Goal: Task Accomplishment & Management: Manage account settings

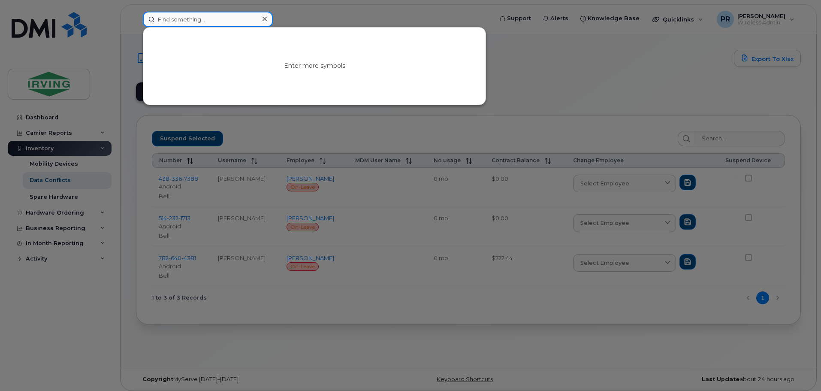
paste input "506-380-8758"
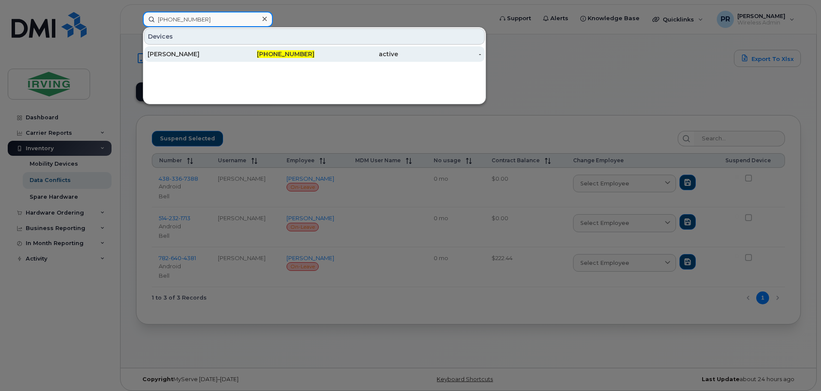
type input "506-380-8758"
click at [190, 55] on div "Mattigan MacLean" at bounding box center [190, 54] width 84 height 9
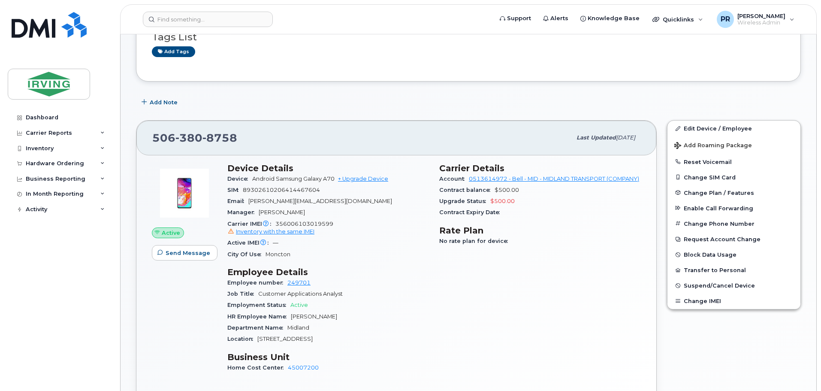
scroll to position [86, 0]
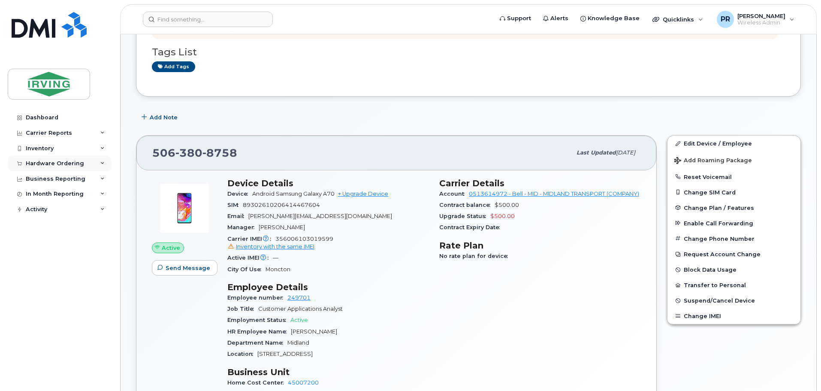
click at [48, 162] on div "Hardware Ordering" at bounding box center [55, 163] width 58 height 7
click at [45, 196] on div "Orders" at bounding box center [40, 196] width 21 height 8
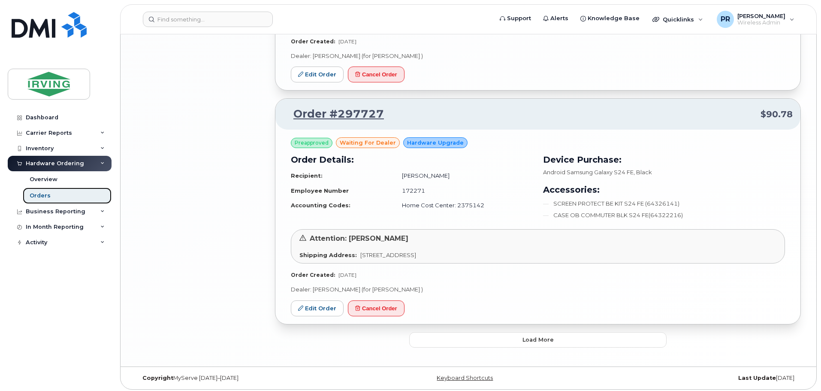
scroll to position [1675, 0]
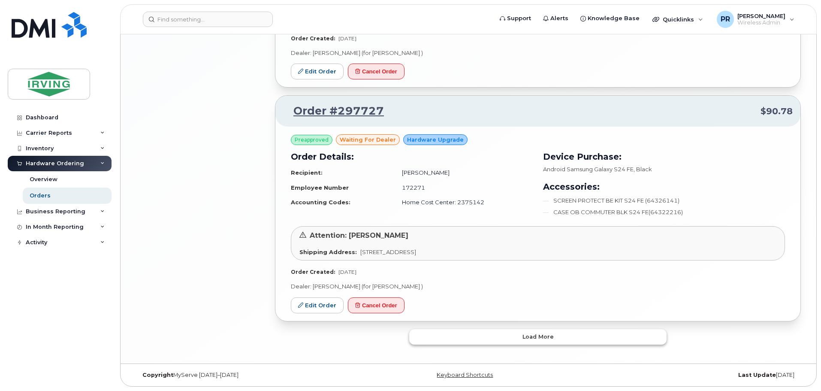
click at [549, 338] on span "Load more" at bounding box center [537, 336] width 31 height 8
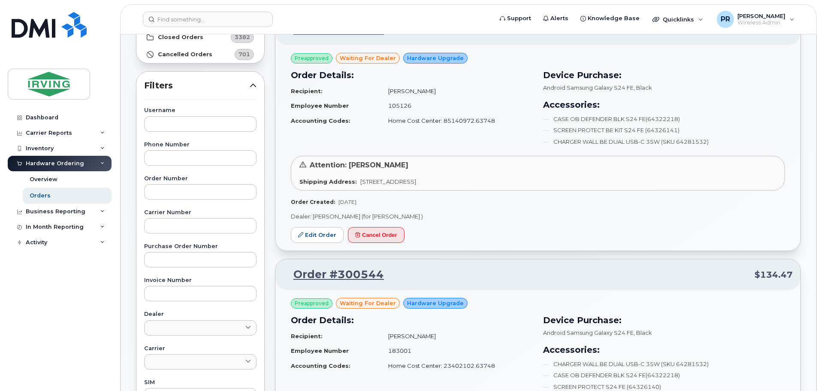
scroll to position [0, 0]
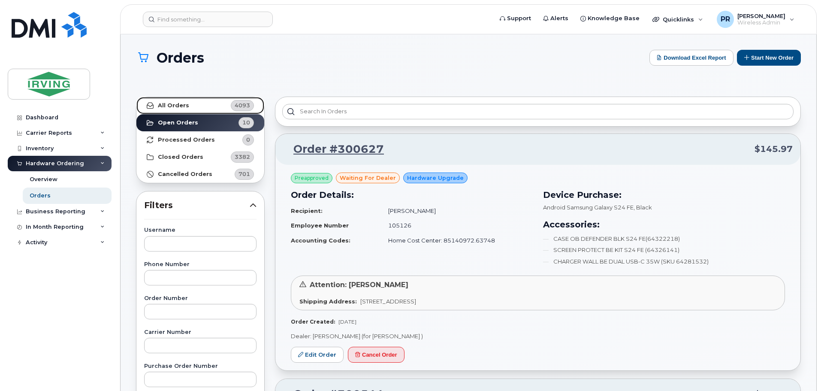
click at [180, 103] on strong "All Orders" at bounding box center [173, 105] width 31 height 7
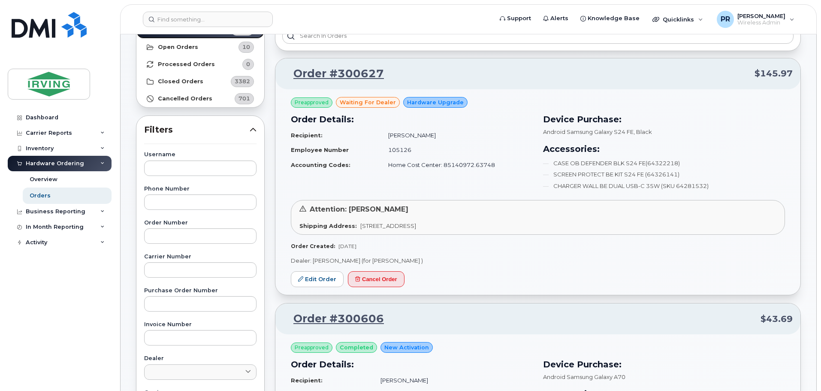
scroll to position [86, 0]
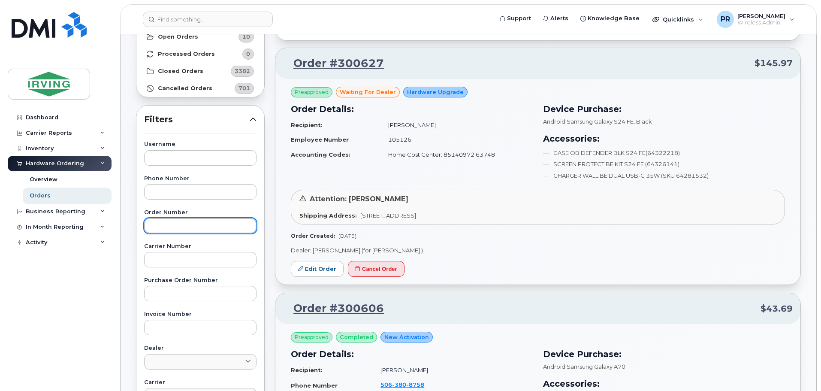
click at [189, 229] on input "text" at bounding box center [200, 225] width 112 height 15
paste input "300606"
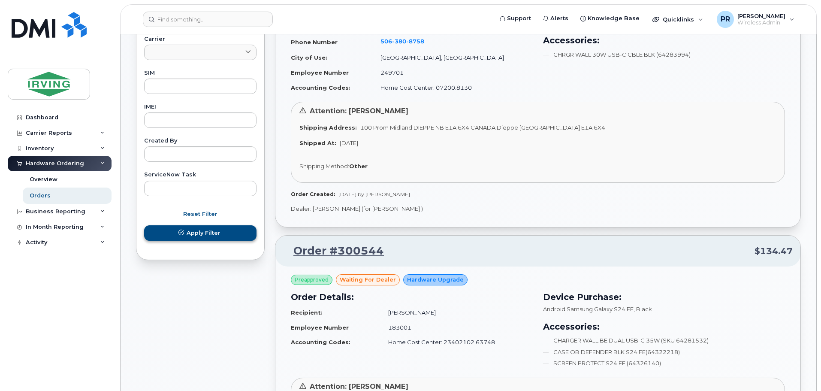
type input "300606"
click at [218, 237] on span "Apply Filter" at bounding box center [204, 233] width 34 height 8
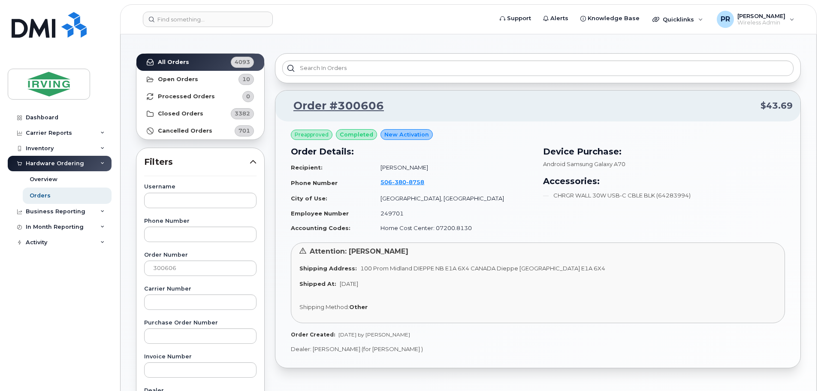
scroll to position [41, 0]
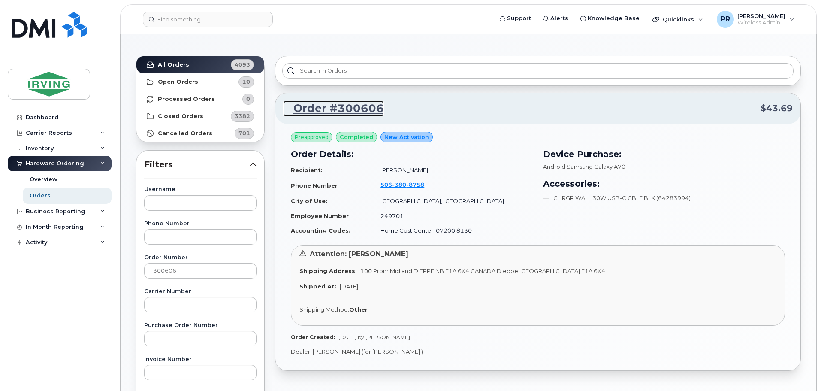
click at [363, 109] on link "Order #300606" at bounding box center [333, 108] width 101 height 15
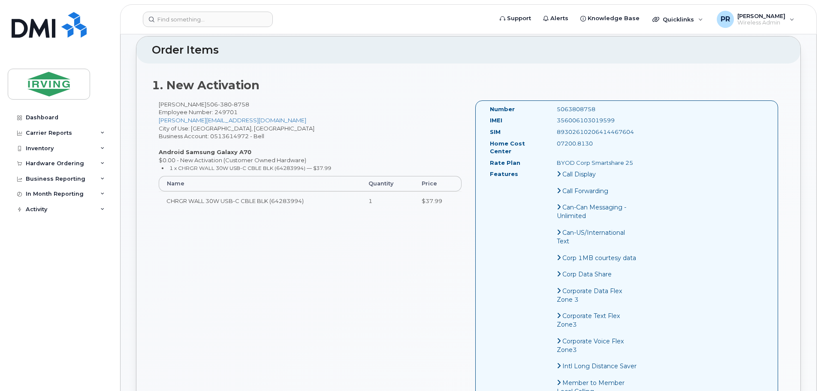
scroll to position [257, 0]
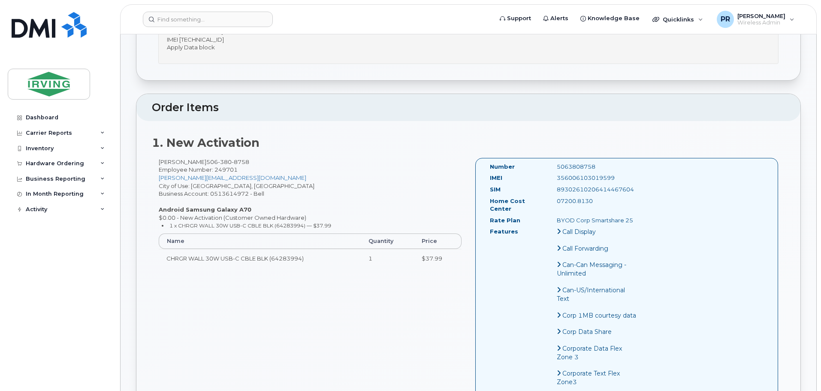
drag, startPoint x: 554, startPoint y: 220, endPoint x: 629, endPoint y: 223, distance: 75.6
click at [629, 223] on div "BYOD Corp Smartshare 25" at bounding box center [597, 220] width 94 height 8
copy div "BYOD Corp Smartshare 25"
click at [201, 21] on input at bounding box center [208, 19] width 130 height 15
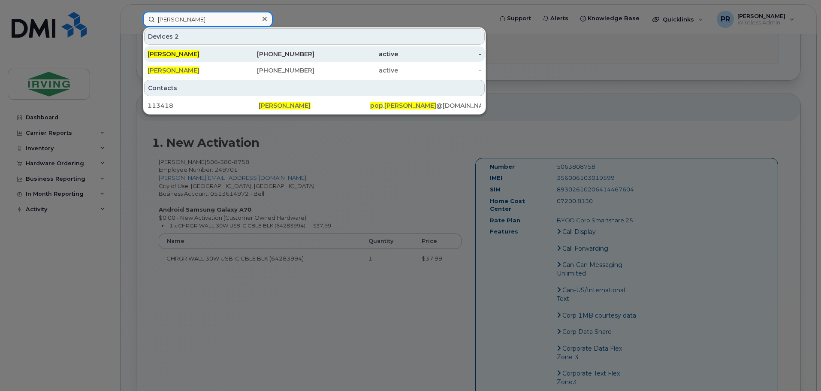
type input "sheldon pop"
click at [181, 53] on span "Sheldon Pop" at bounding box center [174, 54] width 52 height 8
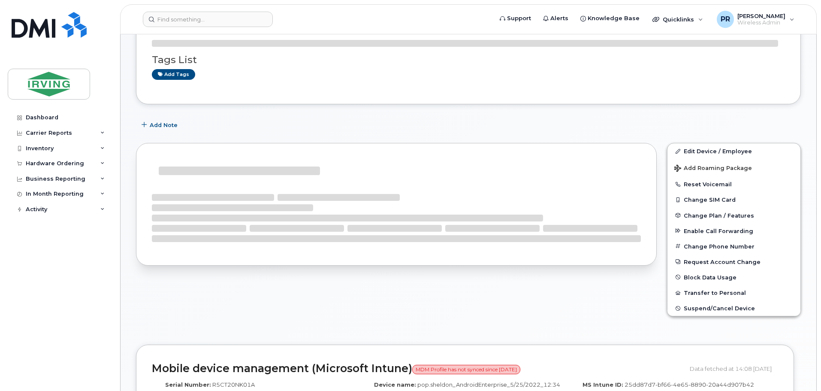
scroll to position [116, 0]
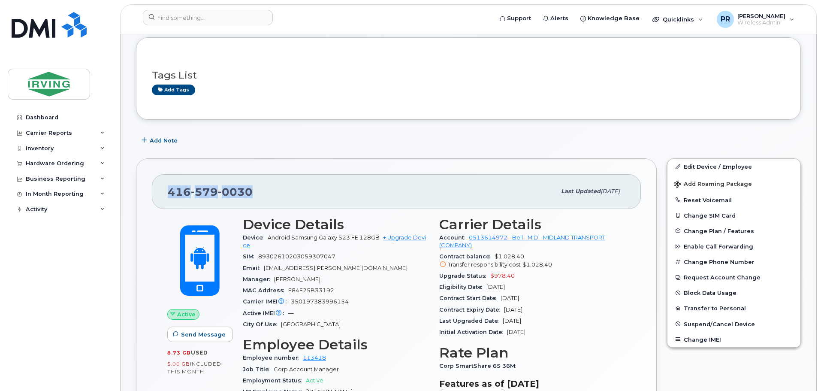
drag, startPoint x: 253, startPoint y: 190, endPoint x: 163, endPoint y: 187, distance: 90.6
click at [163, 187] on div "[PHONE_NUMBER] Last updated [DATE]" at bounding box center [396, 191] width 489 height 34
copy span "[PHONE_NUMBER]"
click at [43, 164] on div "Hardware Ordering" at bounding box center [55, 163] width 58 height 7
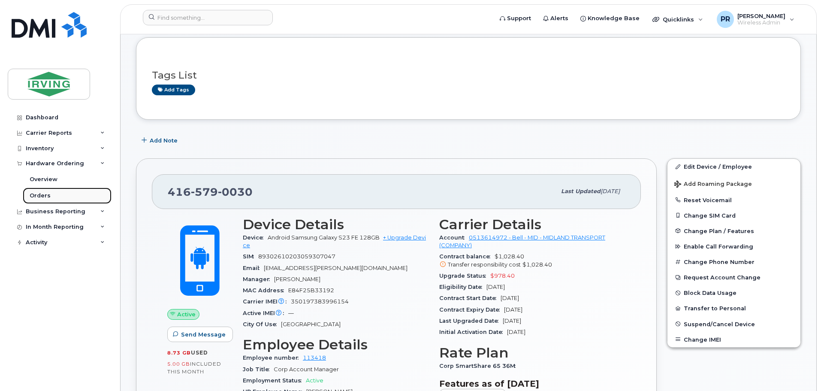
click at [44, 195] on div "Orders" at bounding box center [40, 196] width 21 height 8
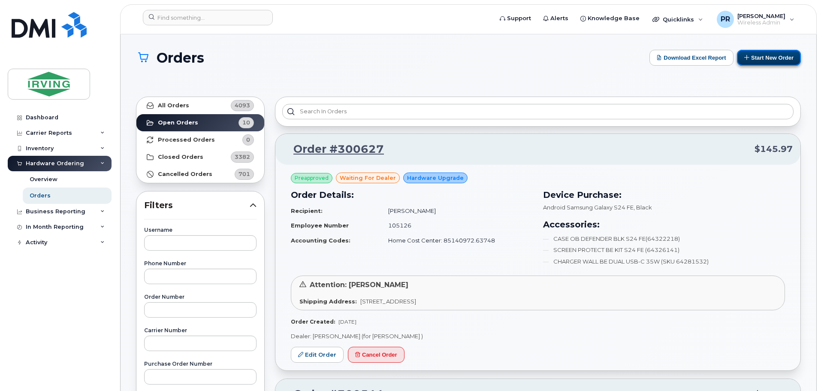
click at [772, 55] on button "Start New Order" at bounding box center [769, 58] width 64 height 16
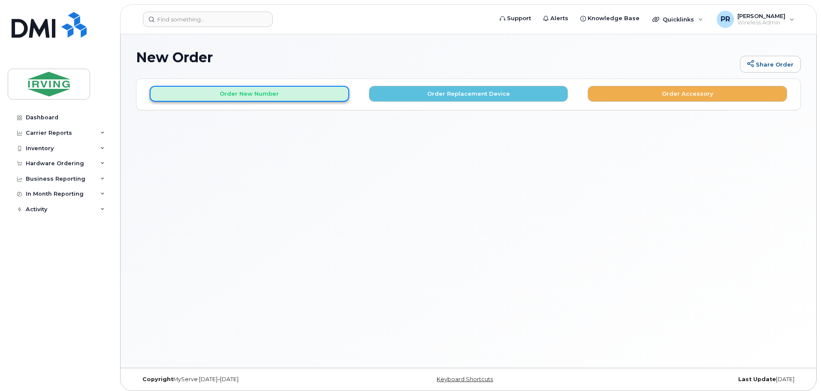
click at [252, 95] on button "Order New Number" at bounding box center [249, 94] width 199 height 16
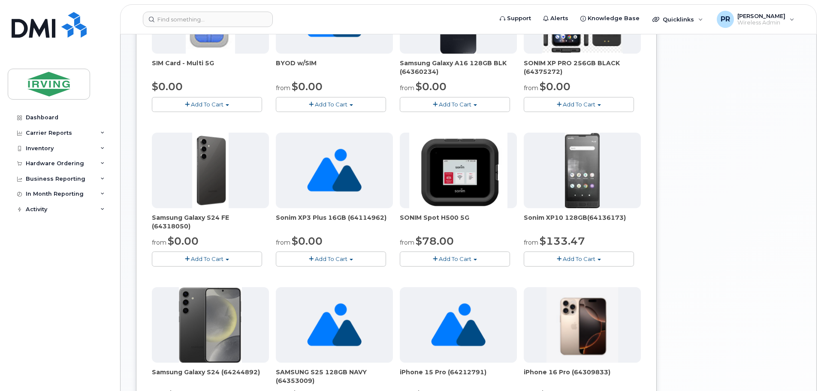
scroll to position [214, 0]
click at [199, 256] on span "Add To Cart" at bounding box center [207, 258] width 33 height 7
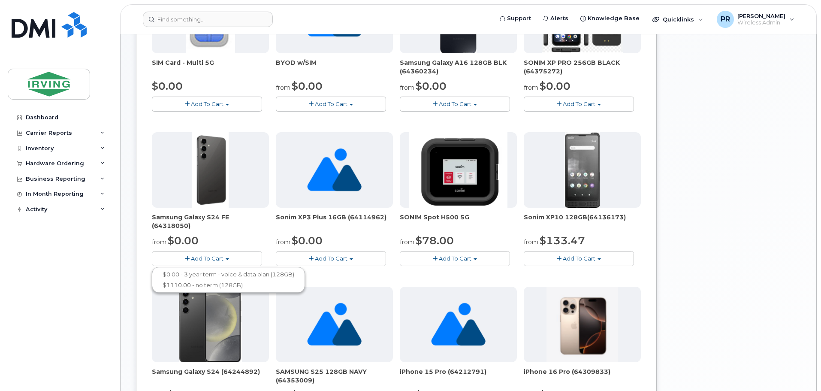
click at [704, 244] on div "Your Cart is Empty! Choose product from the left side and you will see the new …" at bounding box center [731, 254] width 137 height 781
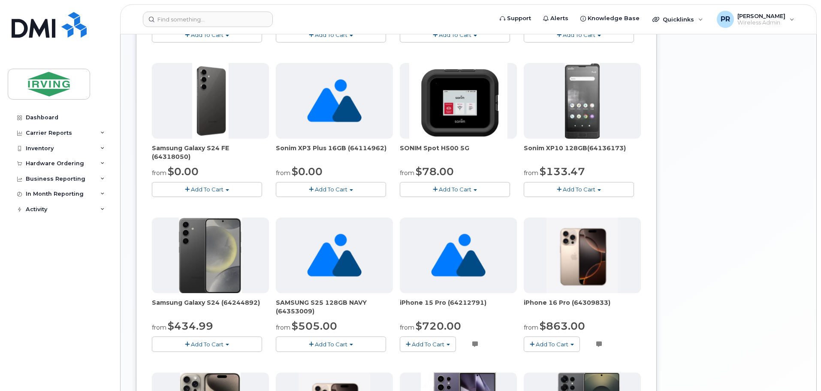
scroll to position [300, 0]
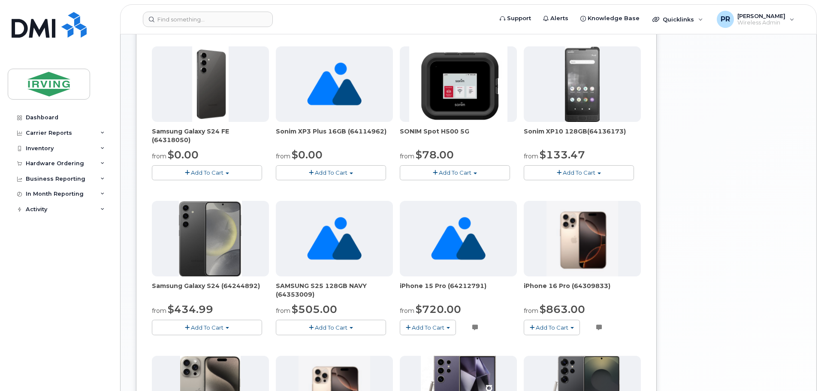
click at [172, 332] on button "Add To Cart" at bounding box center [207, 327] width 110 height 15
click at [175, 329] on button "Add To Cart" at bounding box center [207, 327] width 110 height 15
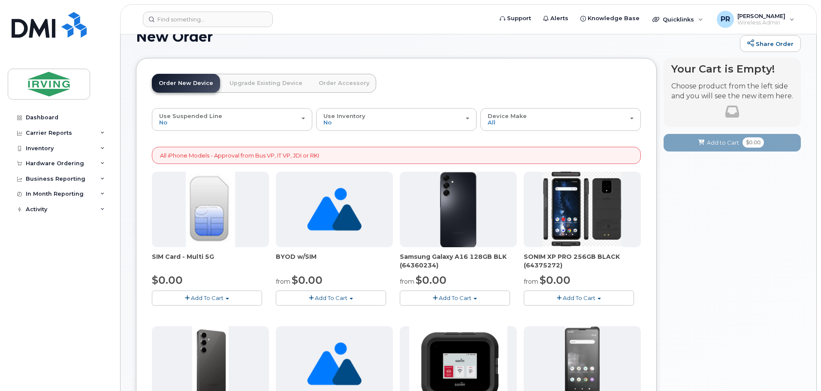
scroll to position [0, 0]
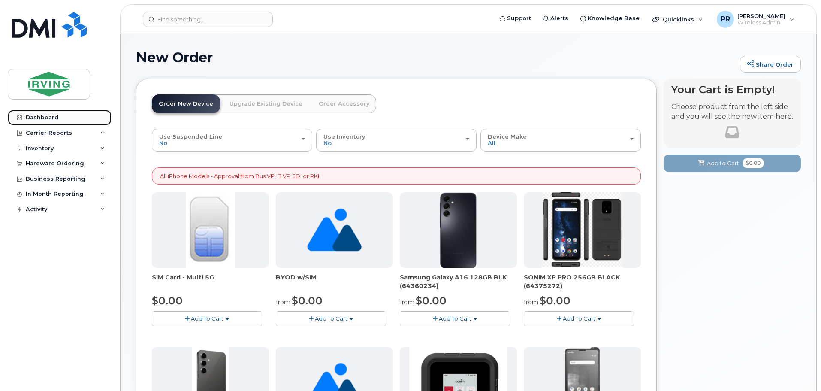
click at [48, 119] on div "Dashboard" at bounding box center [42, 117] width 33 height 7
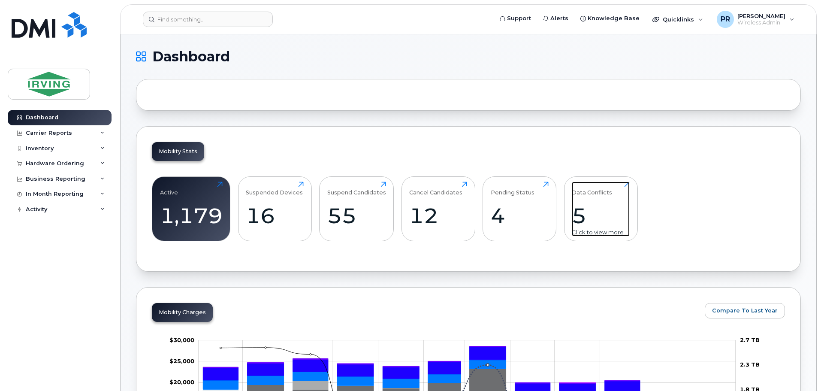
click at [592, 209] on div "5" at bounding box center [601, 215] width 58 height 25
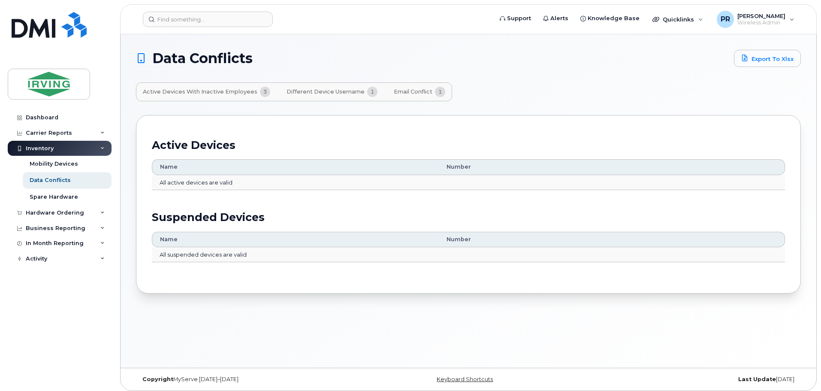
click at [409, 95] on span "Email Conflict" at bounding box center [413, 91] width 39 height 7
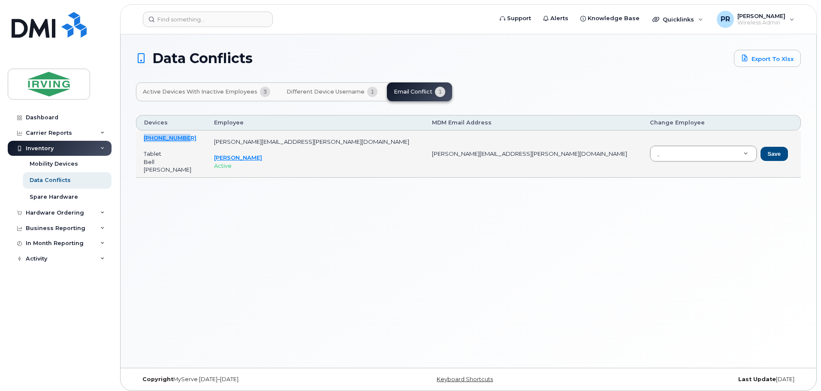
drag, startPoint x: 197, startPoint y: 137, endPoint x: 142, endPoint y: 138, distance: 55.3
click at [142, 138] on td "[PHONE_NUMBER] Tablet Bell [PERSON_NAME]" at bounding box center [171, 153] width 70 height 47
copy link "[PHONE_NUMBER]"
